Goal: Task Accomplishment & Management: Manage account settings

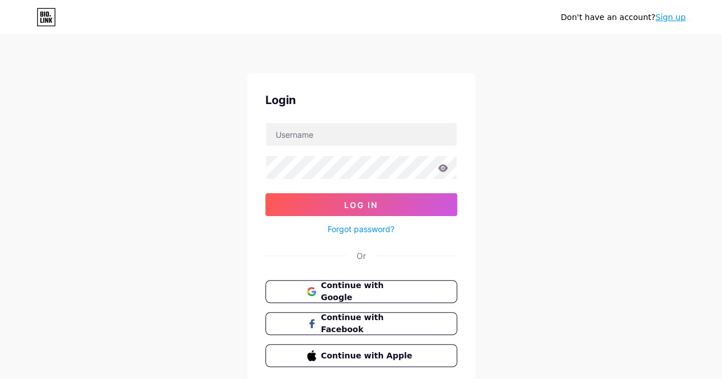
click at [387, 294] on span "Continue with Google" at bounding box center [368, 291] width 94 height 24
click at [355, 135] on input "text" at bounding box center [361, 134] width 191 height 23
type input "[EMAIL_ADDRESS][DOMAIN_NAME]"
click at [355, 193] on button "Log In" at bounding box center [361, 204] width 192 height 23
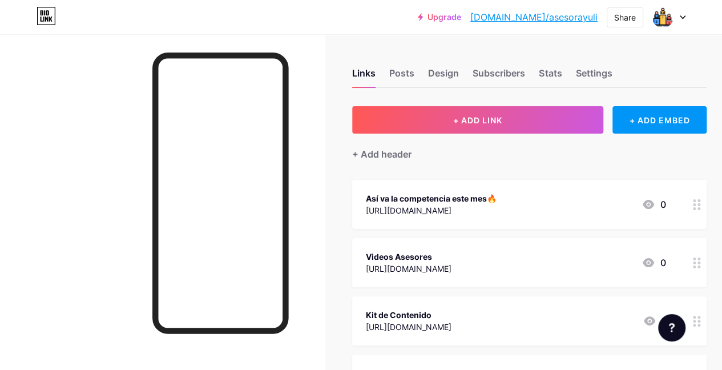
click at [699, 46] on div "Links Posts Design Subscribers Stats Settings + ADD LINK + ADD EMBED + Add head…" at bounding box center [377, 372] width 755 height 677
click at [633, 19] on div "Share" at bounding box center [625, 17] width 22 height 12
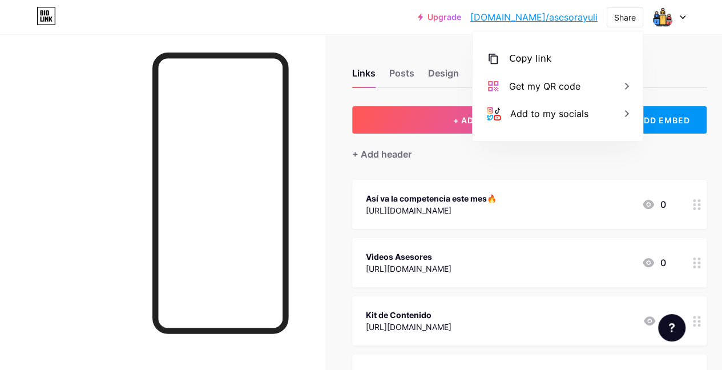
click at [672, 23] on div at bounding box center [669, 17] width 33 height 21
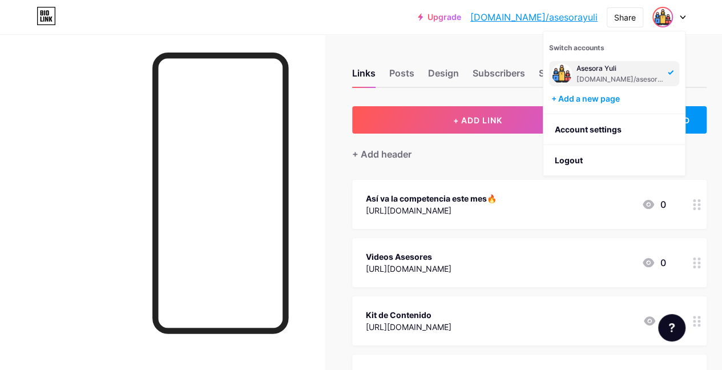
click at [583, 134] on link "Account settings" at bounding box center [615, 129] width 142 height 31
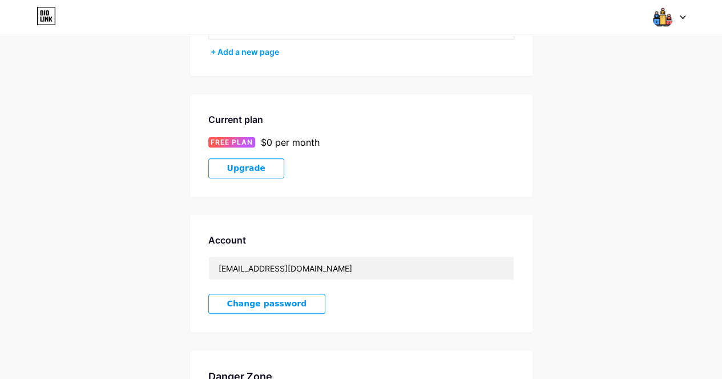
scroll to position [258, 0]
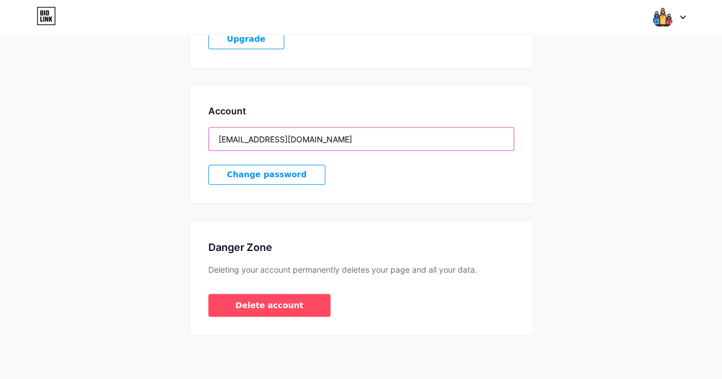
drag, startPoint x: 364, startPoint y: 138, endPoint x: 96, endPoint y: 140, distance: 267.2
click at [96, 140] on div "Account Settings My pages Asesora Yuli [DOMAIN_NAME]/asesorayuli + Add a new pa…" at bounding box center [361, 64] width 722 height 540
click at [222, 134] on input "[EMAIL_ADDRESS][DOMAIN_NAME]" at bounding box center [361, 138] width 305 height 23
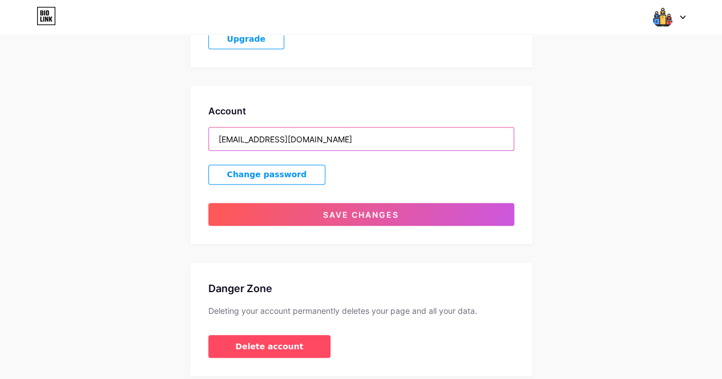
type input "[EMAIL_ADDRESS][DOMAIN_NAME]"
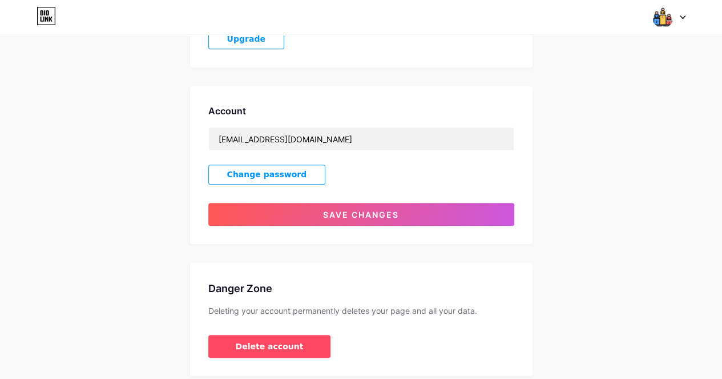
click at [351, 214] on span "Save changes" at bounding box center [361, 215] width 76 height 10
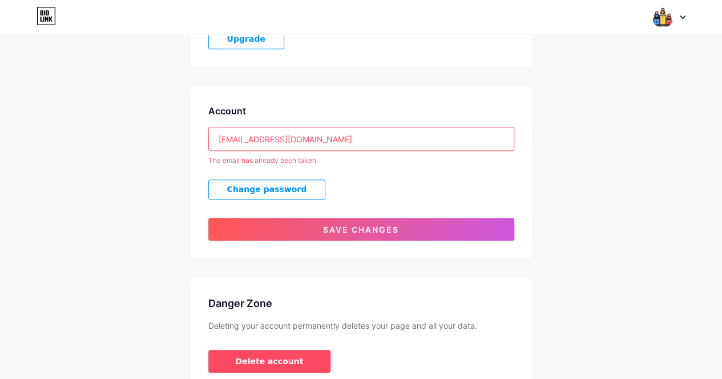
drag, startPoint x: 449, startPoint y: 319, endPoint x: 412, endPoint y: 305, distance: 39.0
click at [449, 320] on div "Deleting your account permanently deletes your page and all your data." at bounding box center [361, 325] width 306 height 11
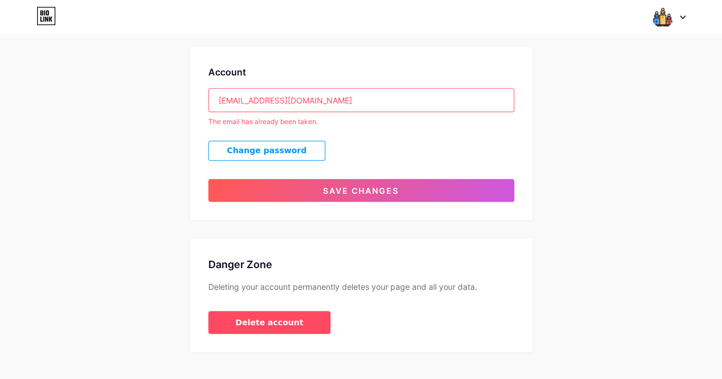
scroll to position [314, 0]
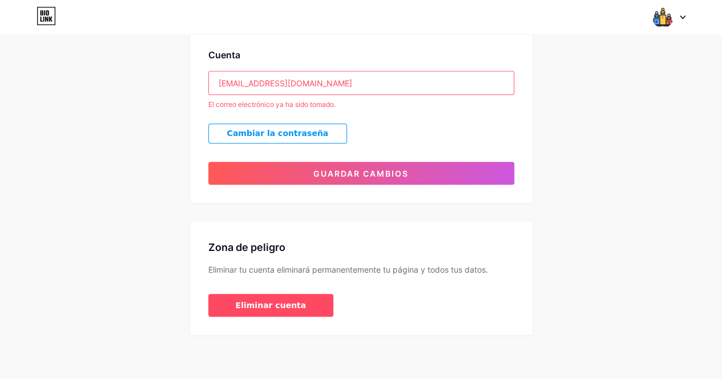
click at [649, 140] on div "Configuraciones de la cuenta Mis páginas Asesora Yuli [DOMAIN_NAME]/asesorrayul…" at bounding box center [361, 37] width 722 height 596
